Goal: Transaction & Acquisition: Purchase product/service

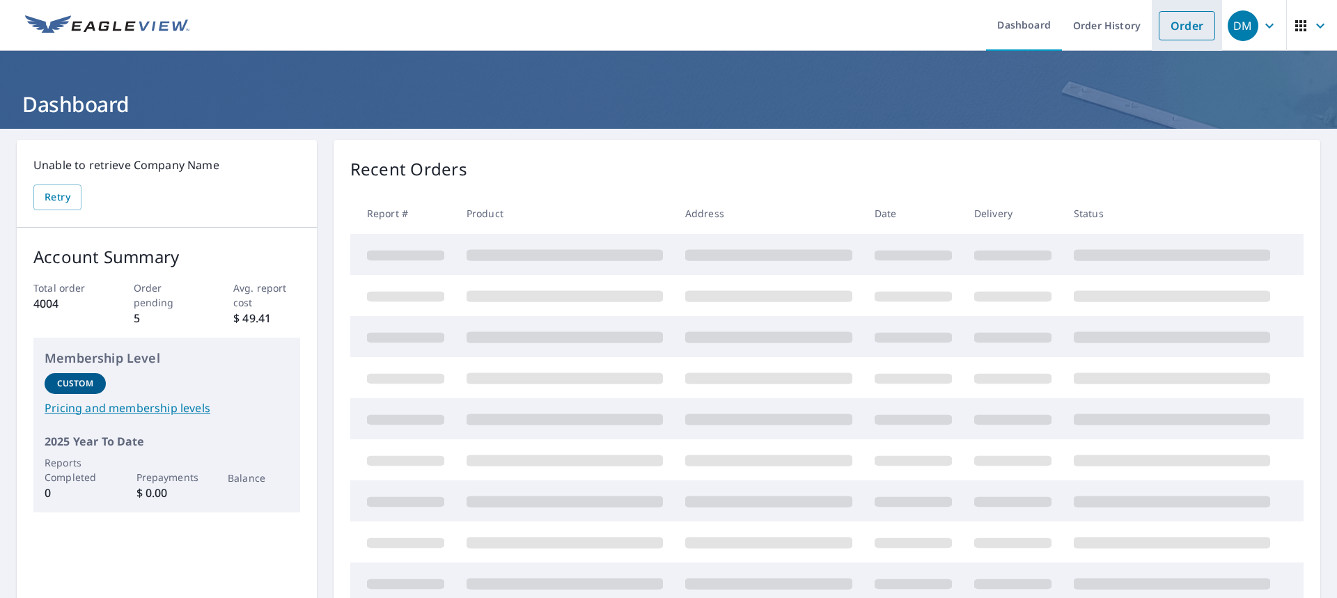
click at [1179, 27] on link "Order" at bounding box center [1187, 25] width 56 height 29
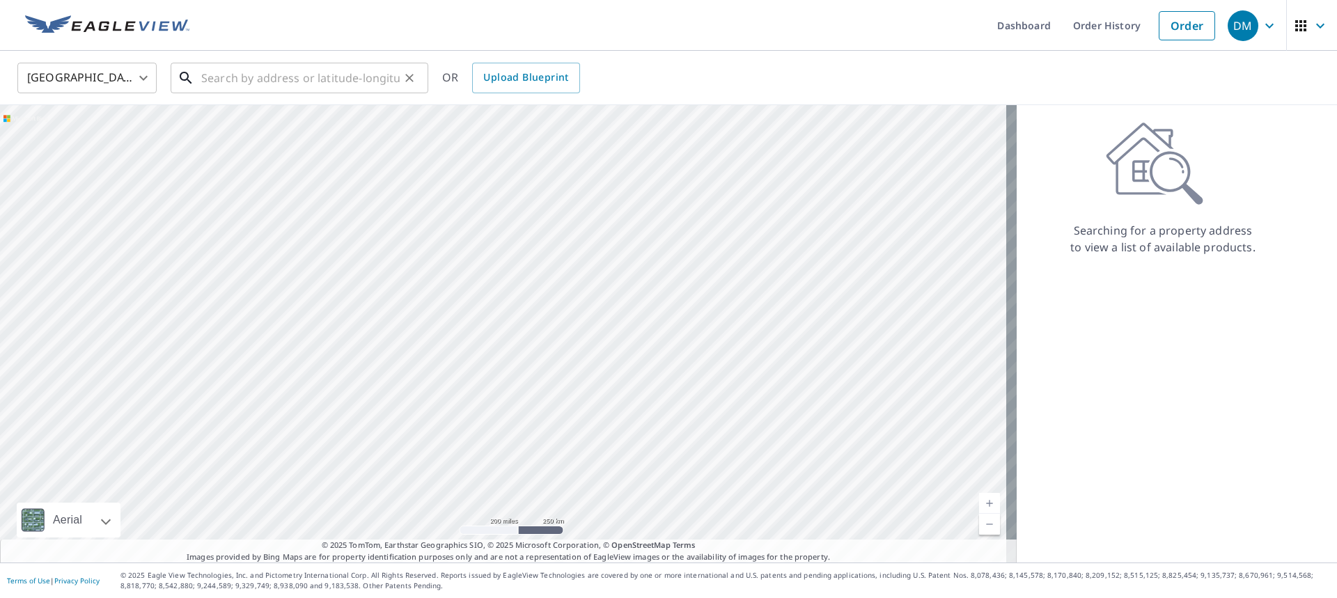
click at [296, 82] on input "text" at bounding box center [300, 78] width 199 height 39
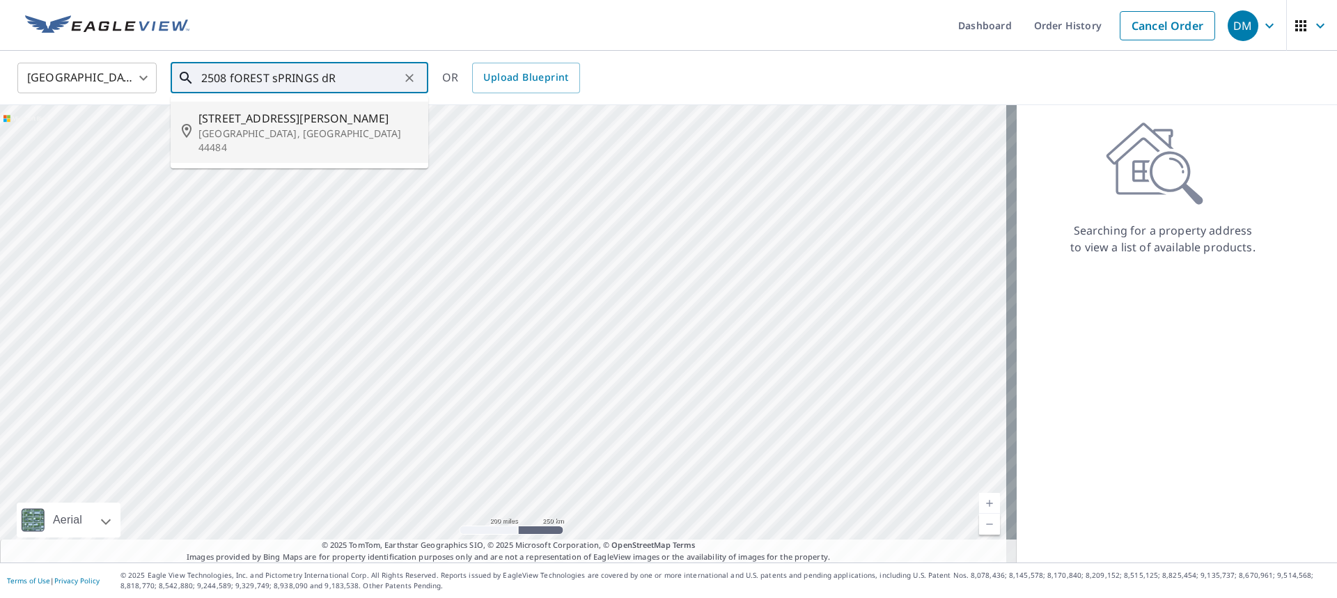
click at [282, 136] on p "[GEOGRAPHIC_DATA], [GEOGRAPHIC_DATA] 44484" at bounding box center [308, 141] width 219 height 28
type input "[STREET_ADDRESS]"
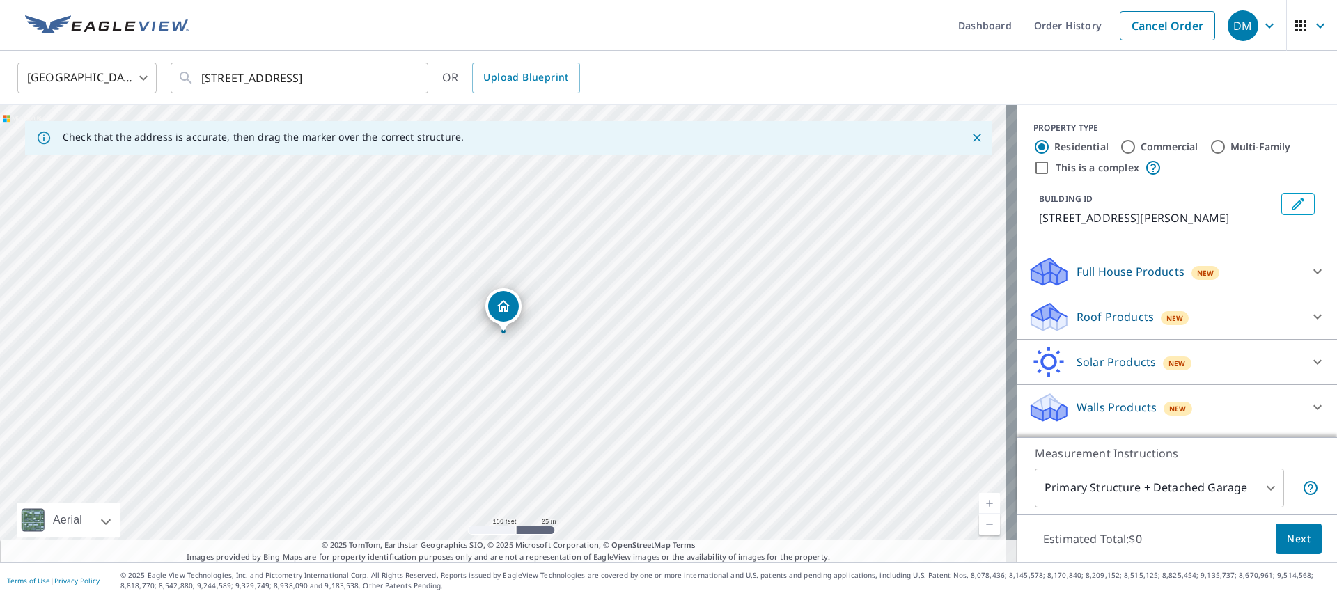
scroll to position [10, 0]
click at [1174, 416] on div "New" at bounding box center [1178, 409] width 29 height 14
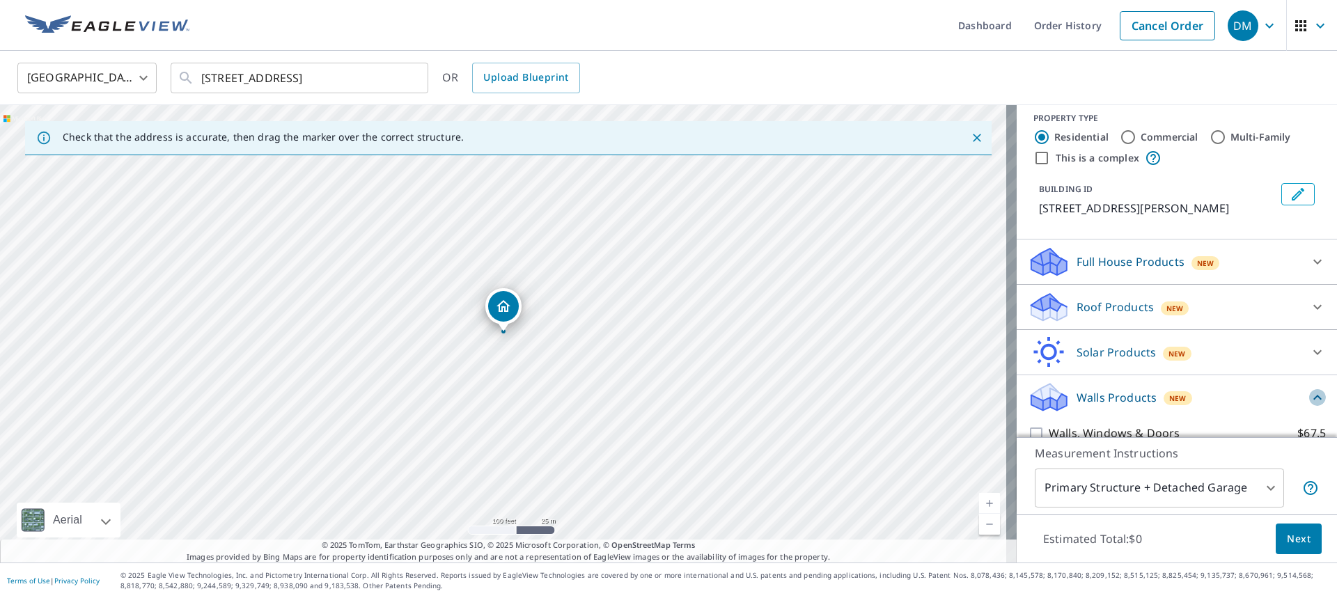
click at [1310, 406] on icon at bounding box center [1318, 397] width 17 height 17
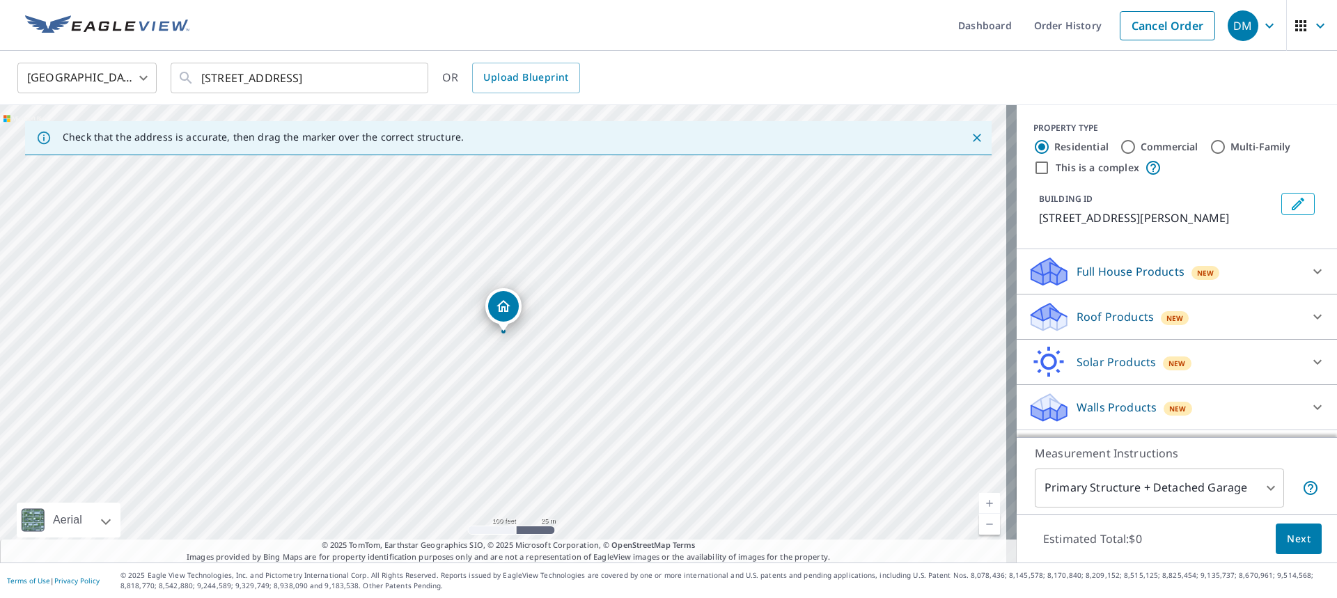
click at [1092, 414] on p "Walls Products" at bounding box center [1117, 407] width 80 height 17
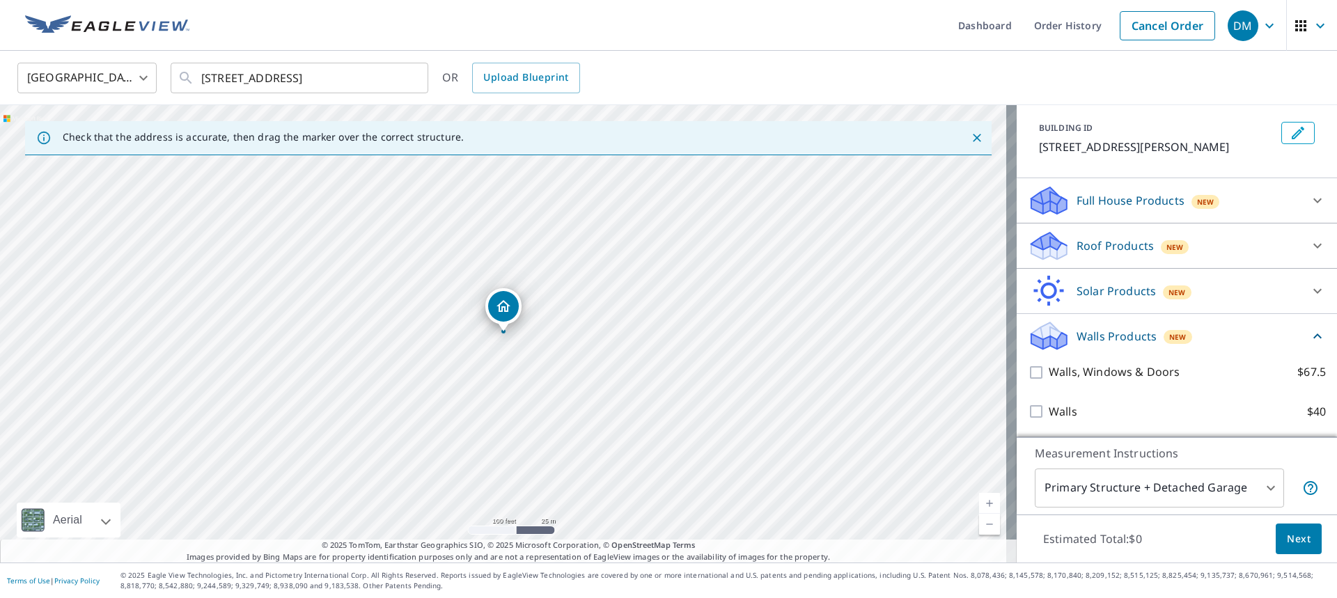
scroll to position [88, 0]
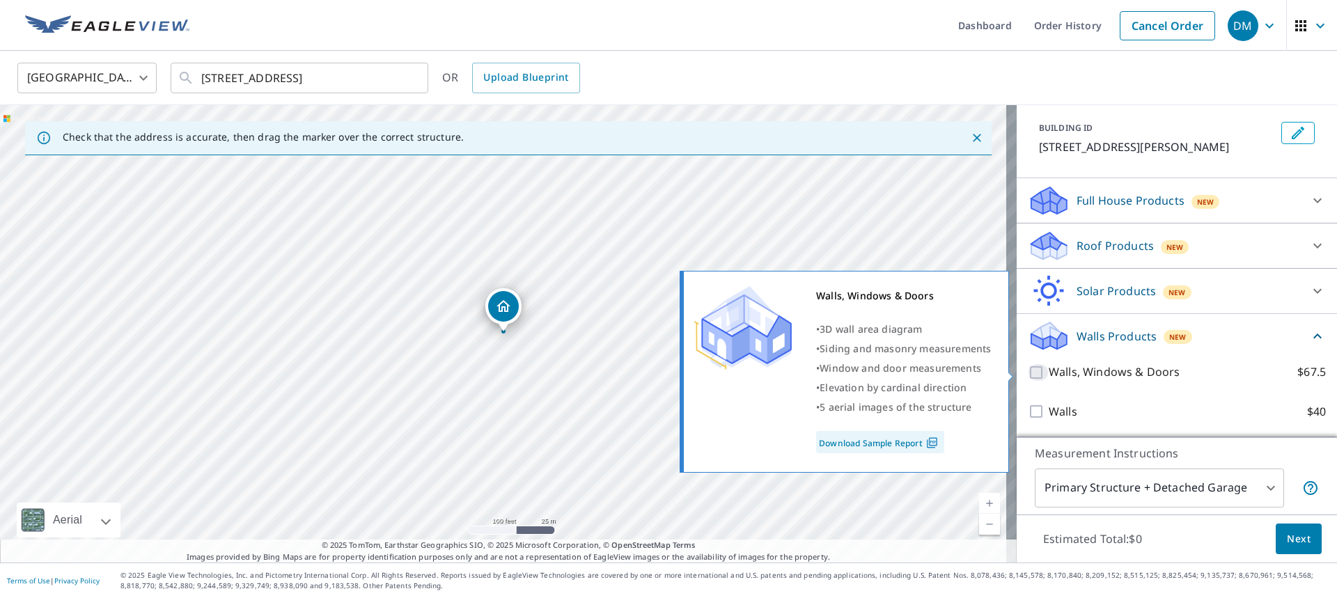
click at [1028, 373] on input "Walls, Windows & Doors $67.5" at bounding box center [1038, 372] width 21 height 17
checkbox input "true"
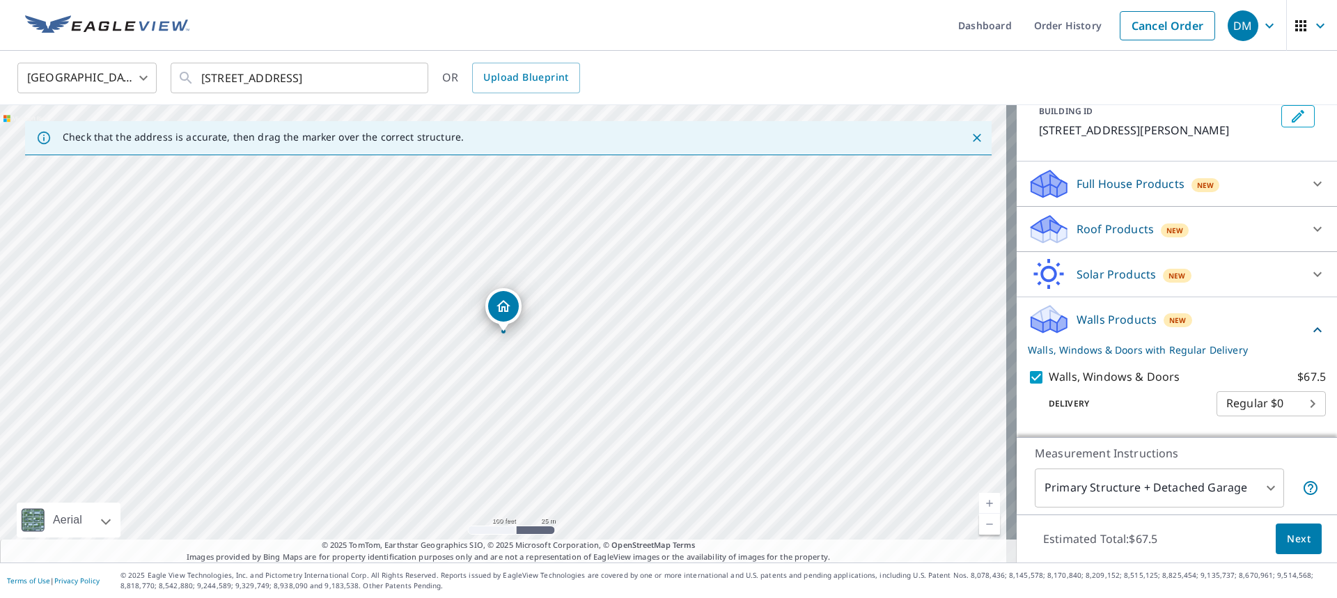
click at [1294, 542] on span "Next" at bounding box center [1299, 539] width 24 height 17
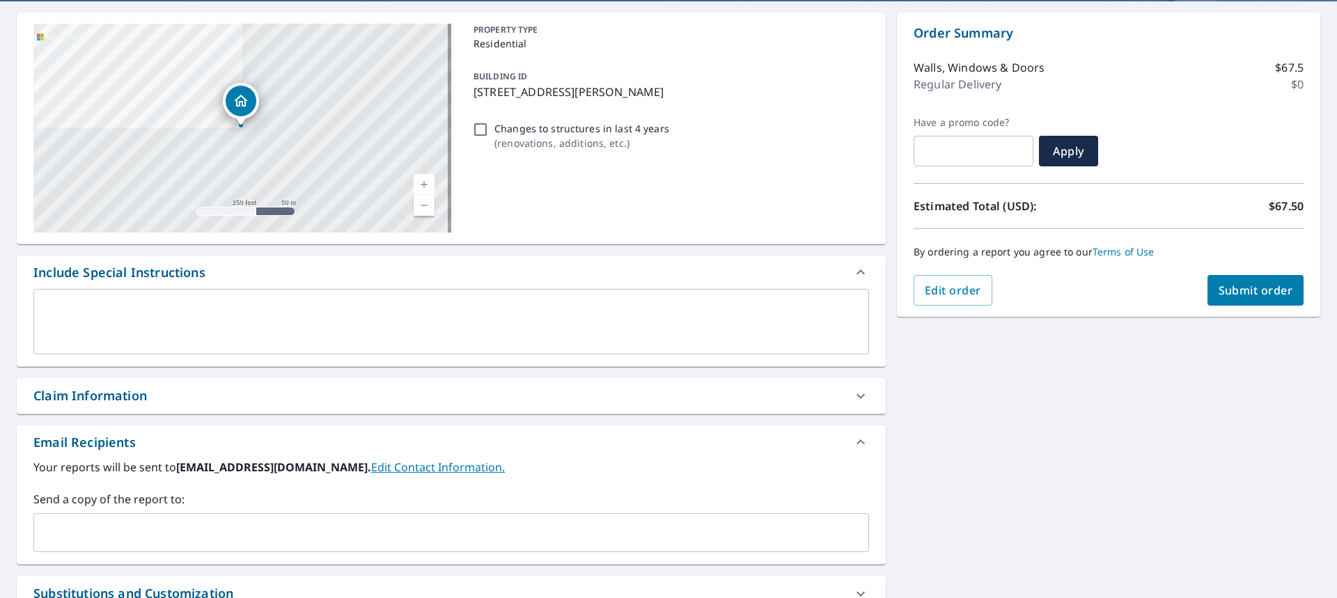
scroll to position [139, 0]
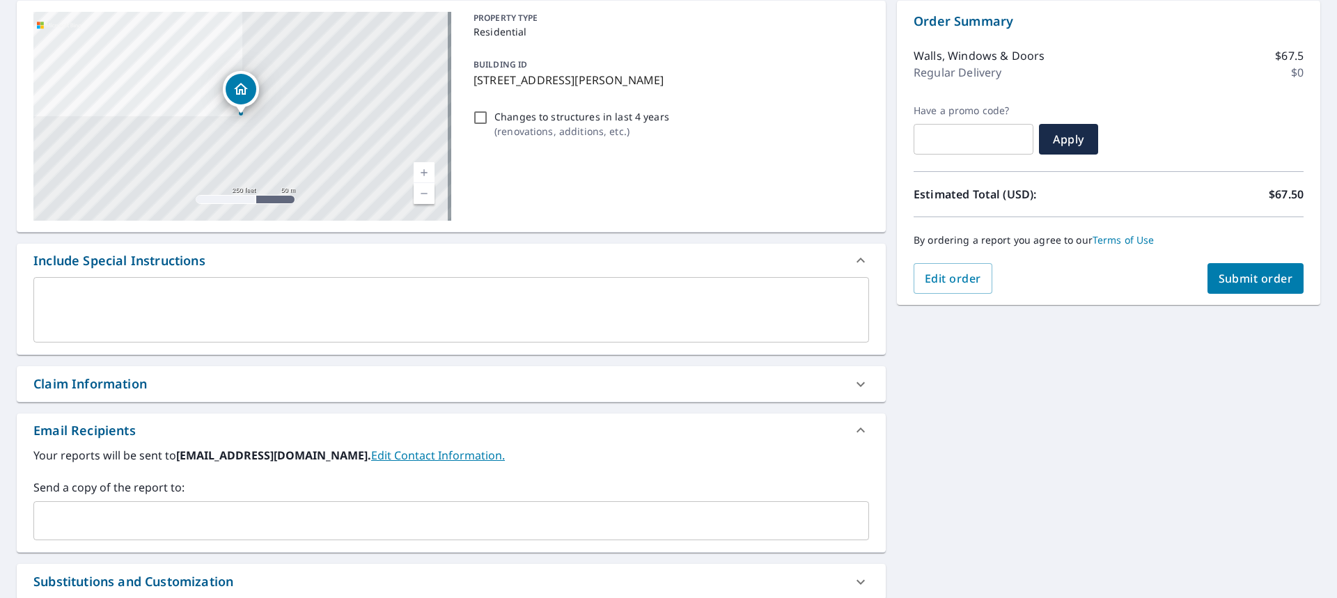
click at [76, 389] on div "Claim Information" at bounding box center [90, 384] width 114 height 19
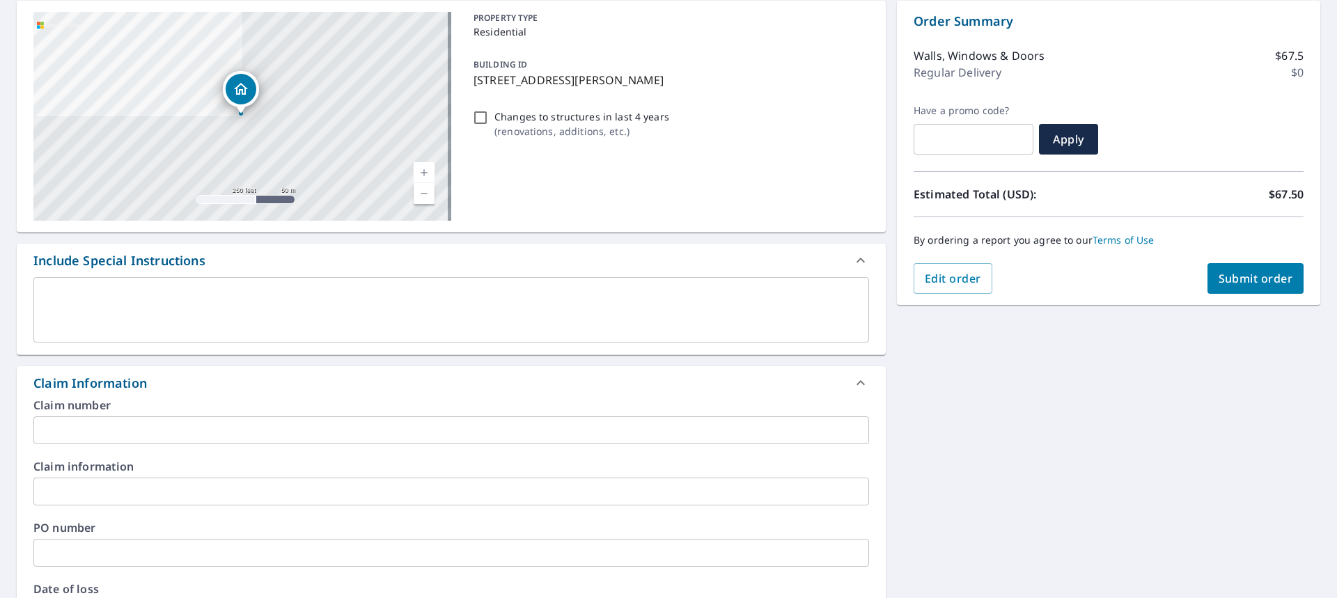
click at [73, 427] on input "text" at bounding box center [451, 431] width 836 height 28
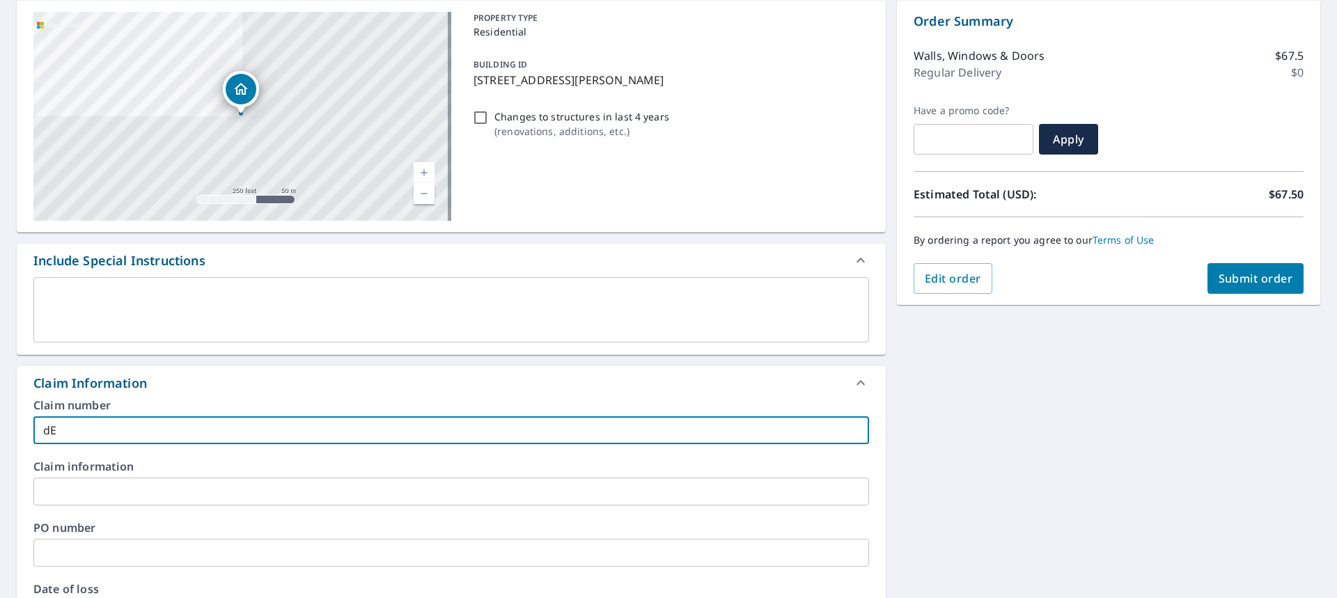
type input "d"
type input "Dess"
click at [1266, 274] on span "Submit order" at bounding box center [1256, 278] width 75 height 15
